Goal: Task Accomplishment & Management: Use online tool/utility

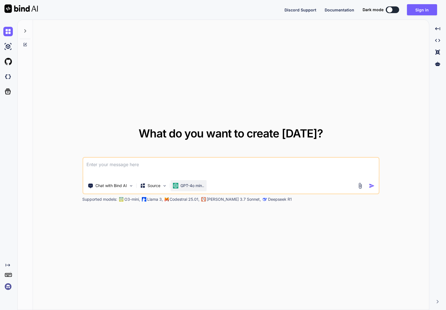
click at [189, 186] on p "GPT-4o min.." at bounding box center [193, 186] width 24 height 6
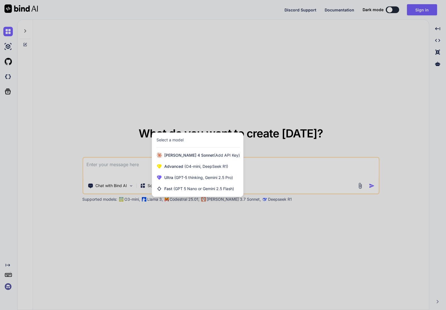
click at [116, 139] on div at bounding box center [223, 155] width 446 height 310
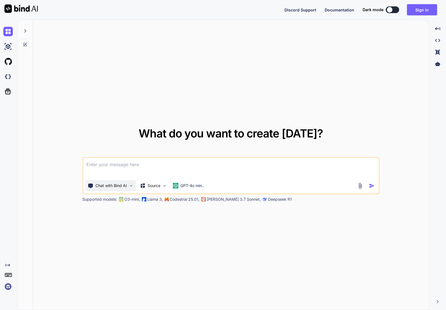
click at [107, 186] on p "Chat with Bind AI" at bounding box center [111, 186] width 32 height 6
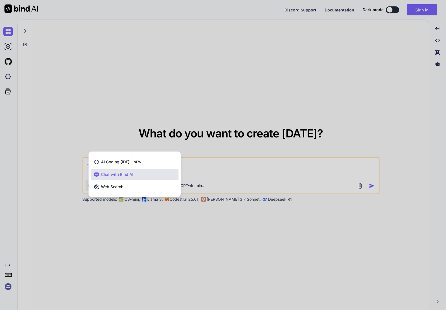
click at [92, 129] on div at bounding box center [223, 155] width 446 height 310
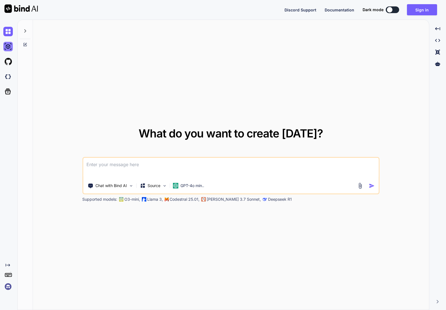
click at [7, 48] on img at bounding box center [7, 46] width 9 height 9
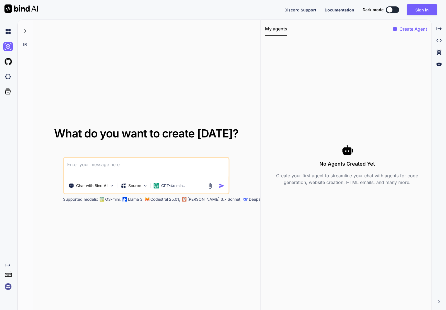
click at [412, 30] on p "Create Agent" at bounding box center [414, 29] width 28 height 7
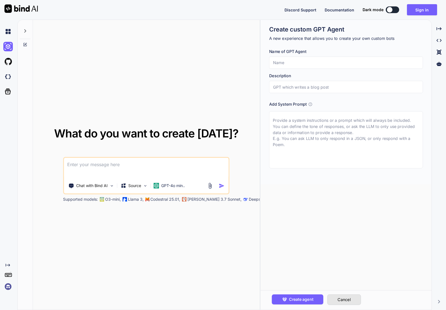
click at [353, 301] on button "Cancel" at bounding box center [345, 300] width 34 height 11
type textarea "x"
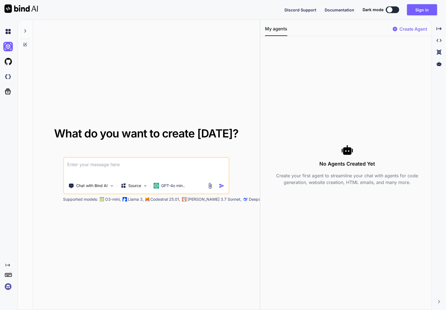
drag, startPoint x: 215, startPoint y: 62, endPoint x: 205, endPoint y: 65, distance: 10.6
click at [215, 62] on div "What do you want to create today? Chat with Bind AI Source GPT-4o min.. Support…" at bounding box center [146, 165] width 227 height 291
click at [13, 61] on img at bounding box center [7, 61] width 9 height 9
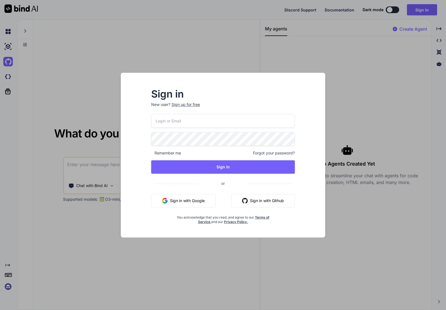
click at [352, 83] on div "Sign in New user? Sign up for free Remember me Forgot your password? Sign In or…" at bounding box center [223, 155] width 446 height 310
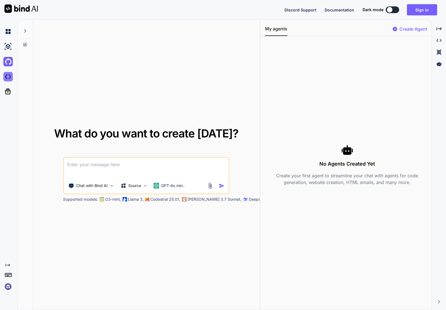
click at [9, 76] on img at bounding box center [7, 76] width 9 height 9
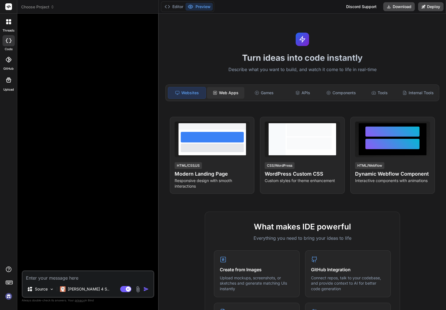
click at [229, 92] on div "Web Apps" at bounding box center [225, 93] width 37 height 12
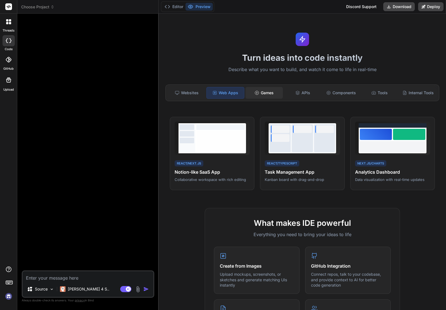
click at [266, 93] on div "Games" at bounding box center [264, 93] width 37 height 12
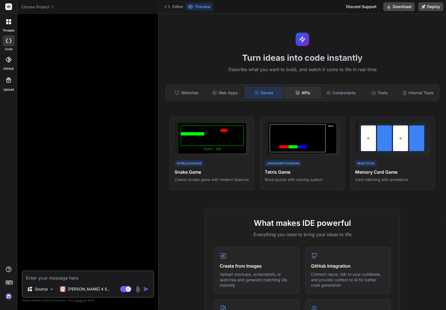
click at [304, 94] on div "APIs" at bounding box center [302, 93] width 37 height 12
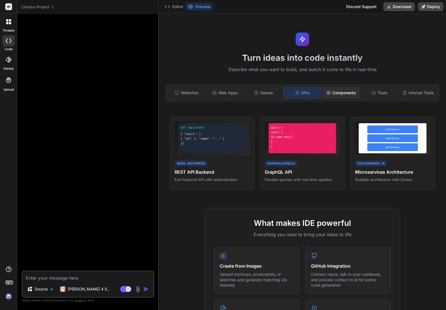
click at [340, 93] on div "Components" at bounding box center [341, 93] width 37 height 12
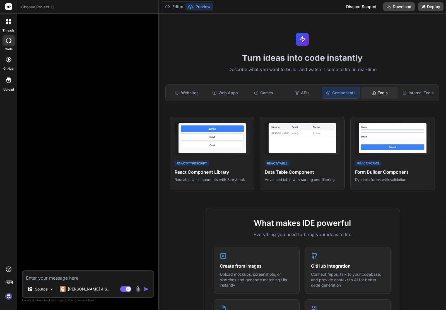
click at [379, 91] on div "Tools" at bounding box center [379, 93] width 37 height 12
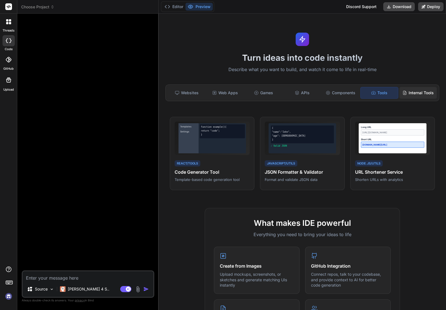
click at [420, 93] on div "Internal Tools" at bounding box center [418, 93] width 37 height 12
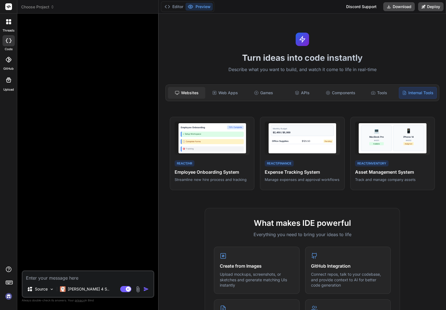
click at [186, 94] on div "Websites" at bounding box center [186, 93] width 37 height 12
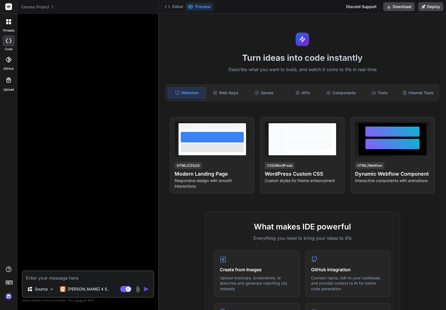
click at [8, 6] on rect at bounding box center [8, 6] width 7 height 7
click at [6, 21] on icon at bounding box center [7, 20] width 2 height 2
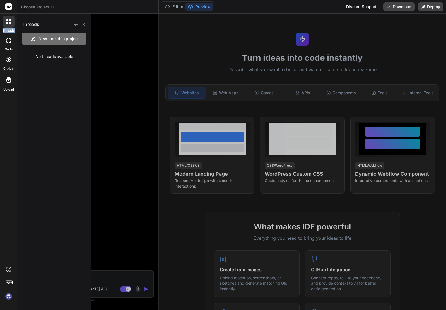
click at [6, 21] on icon at bounding box center [7, 20] width 2 height 2
click at [9, 296] on img at bounding box center [8, 296] width 9 height 9
click at [8, 281] on rect at bounding box center [9, 282] width 6 height 3
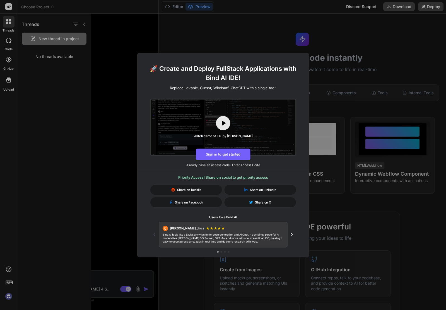
click at [111, 125] on div "🚀 Create and Deploy FullStack Applications with Bind AI IDE! Replace Lovable, C…" at bounding box center [223, 155] width 446 height 310
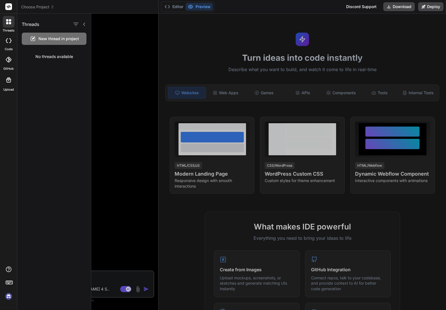
click at [8, 43] on div at bounding box center [9, 40] width 12 height 11
type textarea "x"
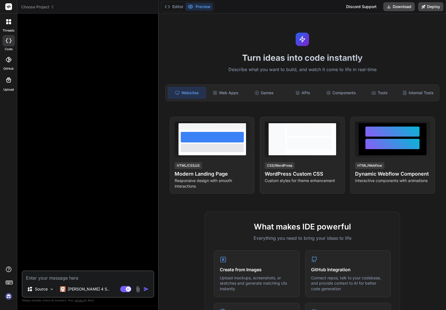
click at [7, 61] on icon at bounding box center [9, 60] width 6 height 6
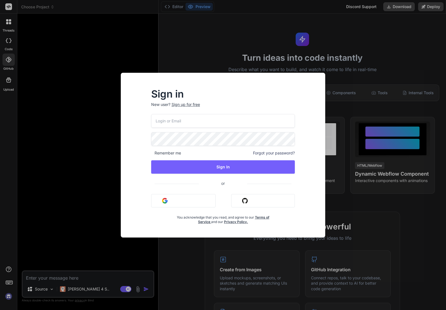
click at [67, 64] on div "Sign in New user? Sign up for free Remember me Forgot your password? Sign In or…" at bounding box center [223, 155] width 446 height 310
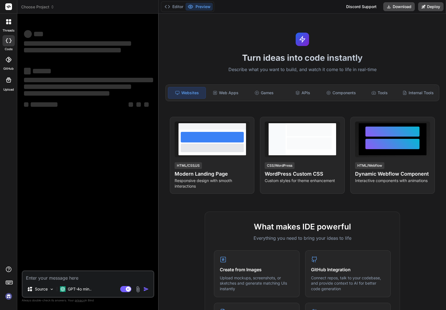
type textarea "x"
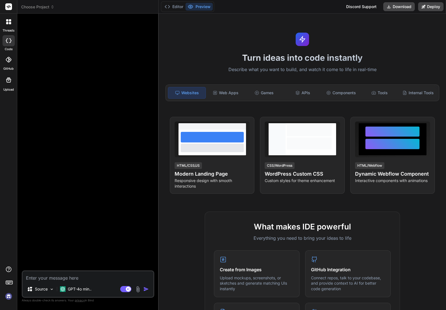
click at [37, 5] on span "Choose Project" at bounding box center [37, 7] width 33 height 6
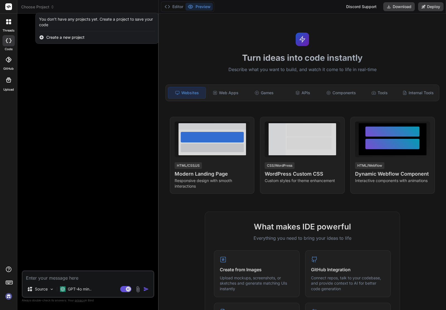
click at [49, 9] on div at bounding box center [223, 155] width 446 height 310
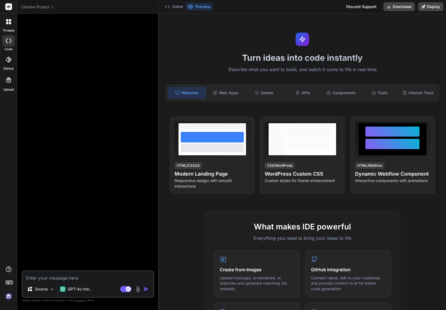
click at [35, 11] on header "Choose Project Created with Pixso." at bounding box center [87, 7] width 141 height 14
click at [44, 8] on span "Choose Project" at bounding box center [37, 7] width 33 height 6
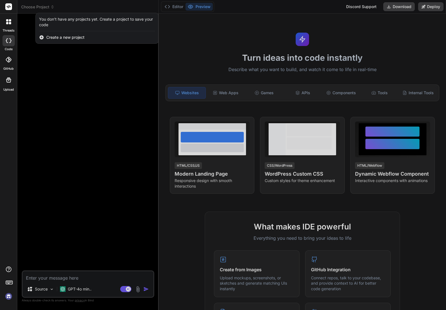
click at [54, 38] on span "Create a new project" at bounding box center [65, 38] width 38 height 6
